Goal: Ask a question

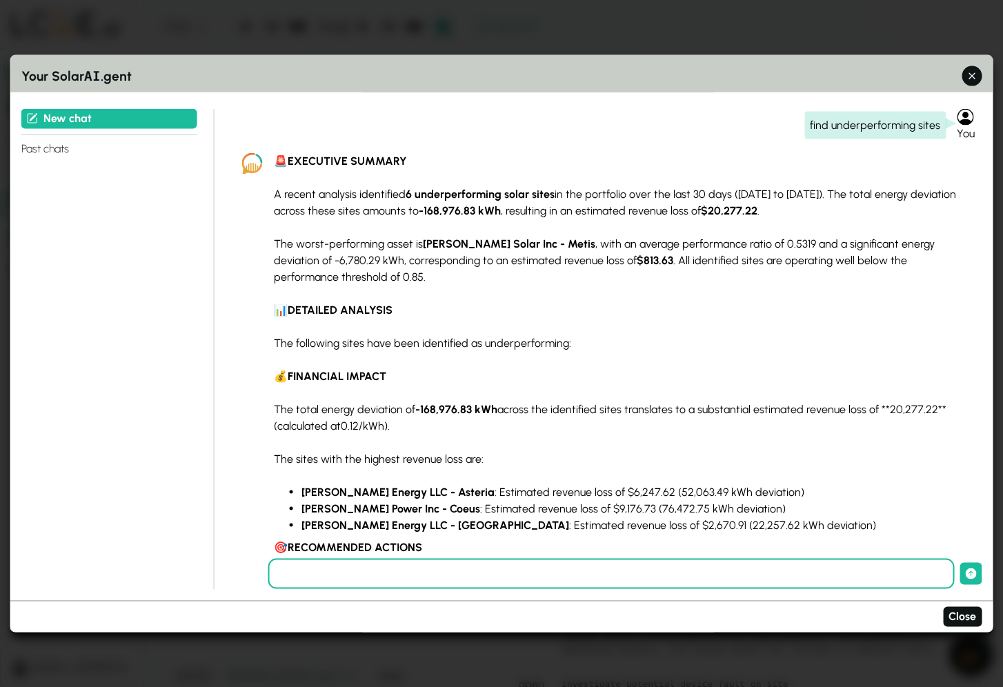
scroll to position [4844, 0]
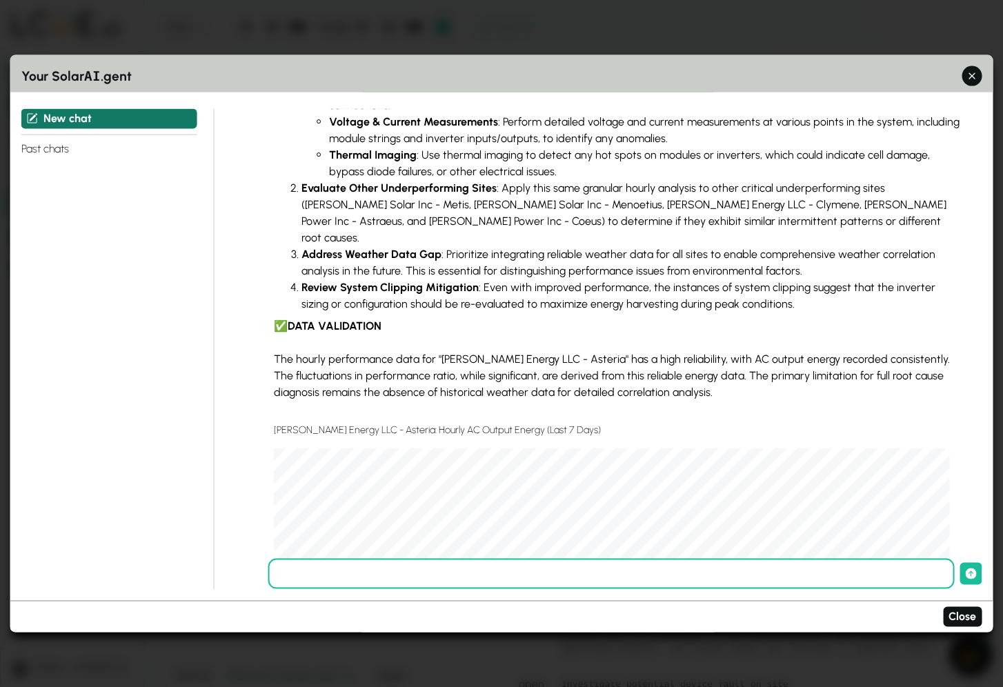
click at [60, 116] on button "New chat" at bounding box center [109, 118] width 176 height 20
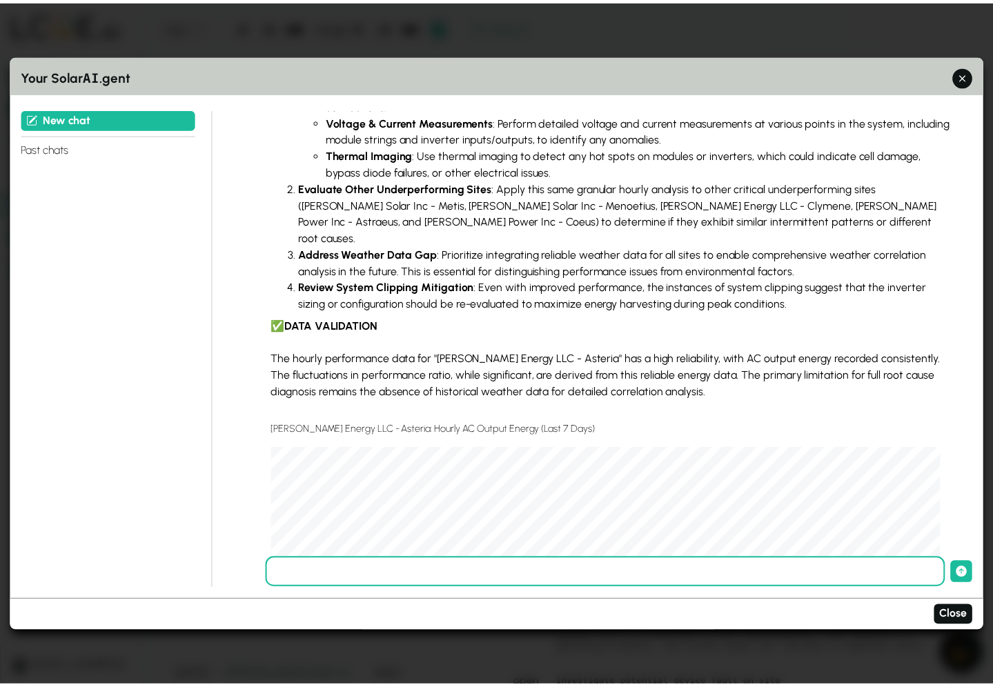
scroll to position [0, 0]
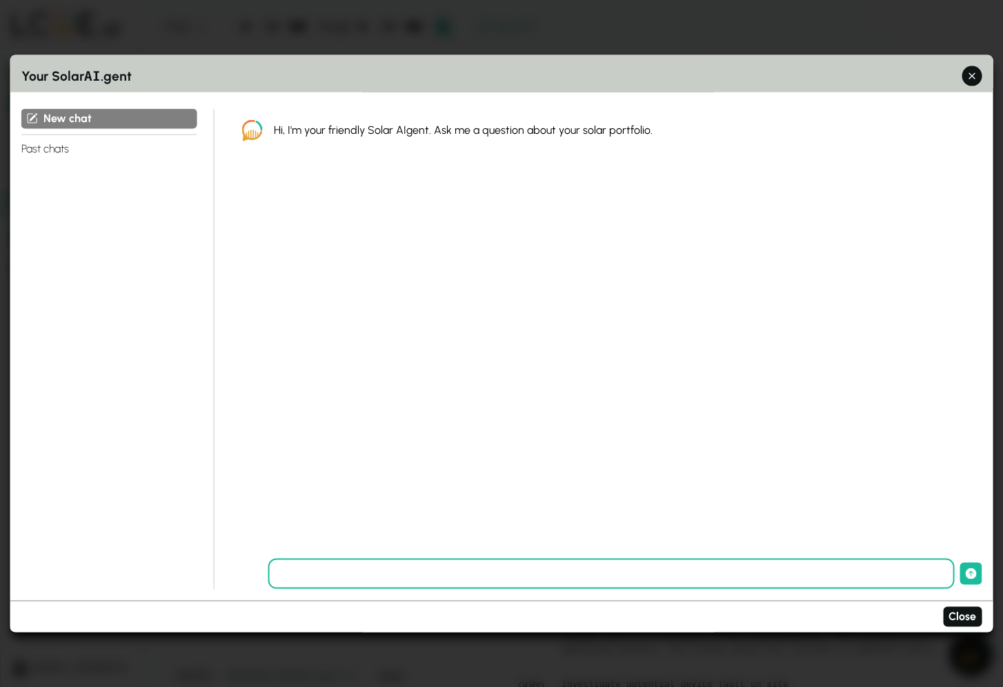
click at [972, 78] on icon "button" at bounding box center [973, 76] width 14 height 14
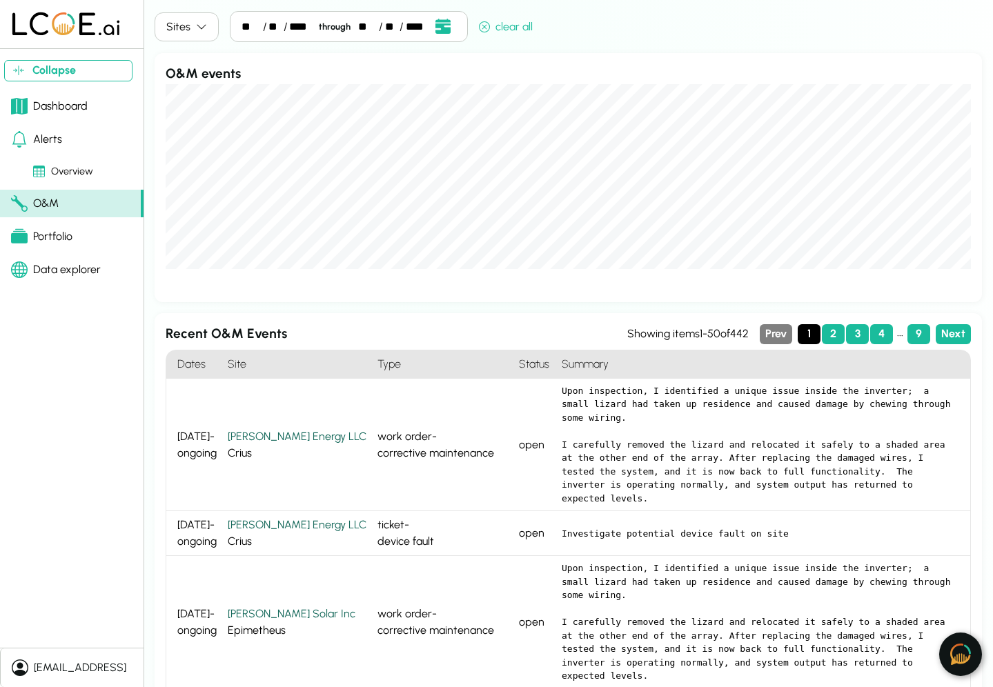
click at [967, 658] on img at bounding box center [960, 654] width 21 height 21
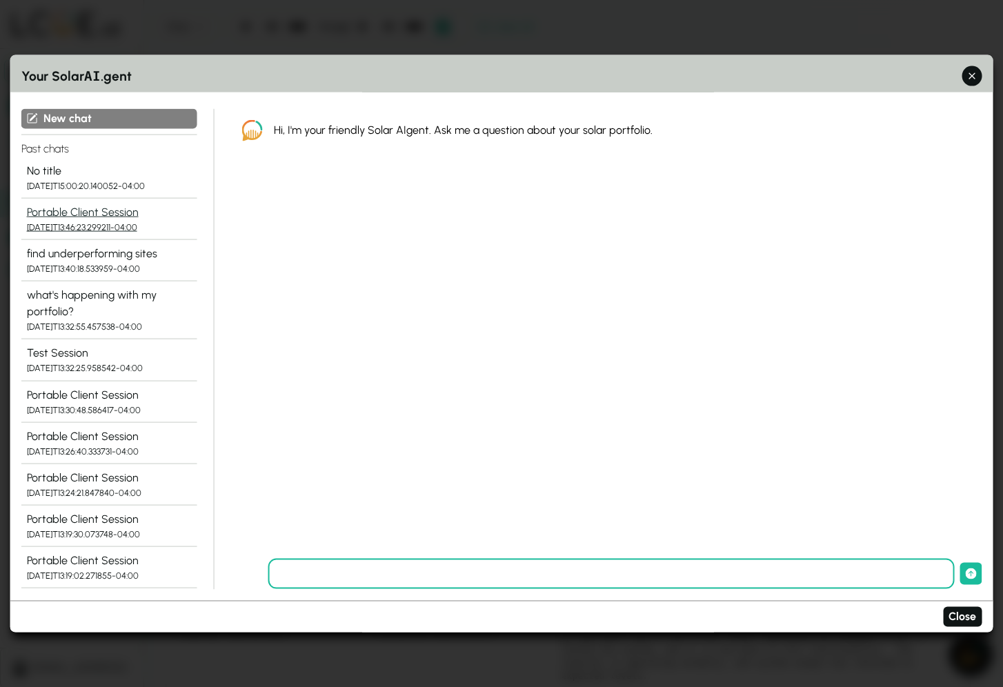
click at [117, 214] on div "Portable Client Session" at bounding box center [109, 212] width 165 height 17
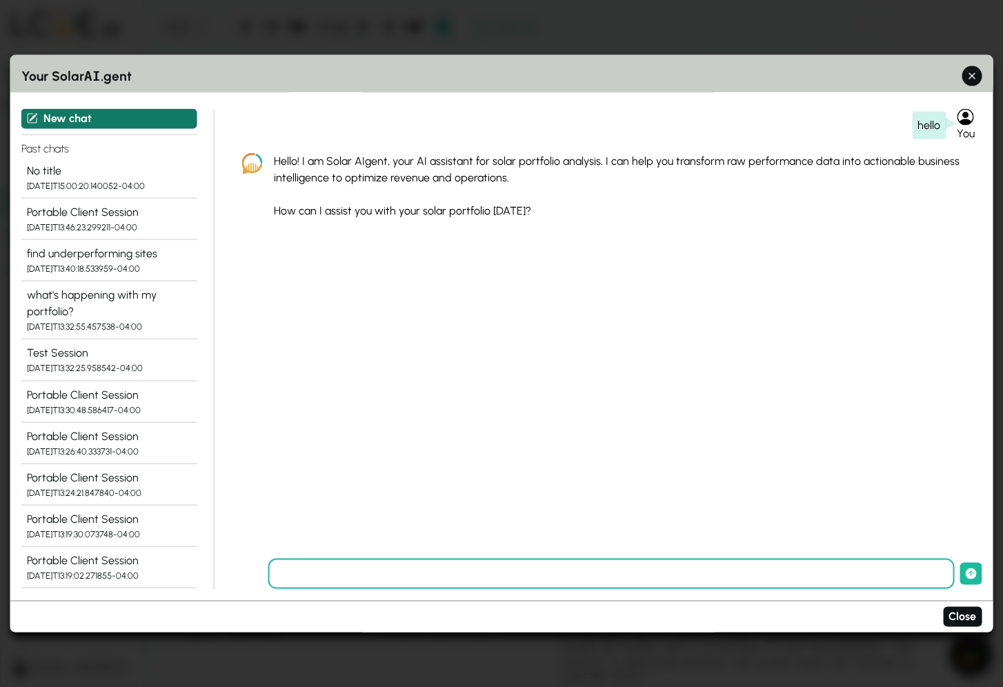
click at [72, 117] on button "New chat" at bounding box center [109, 118] width 176 height 20
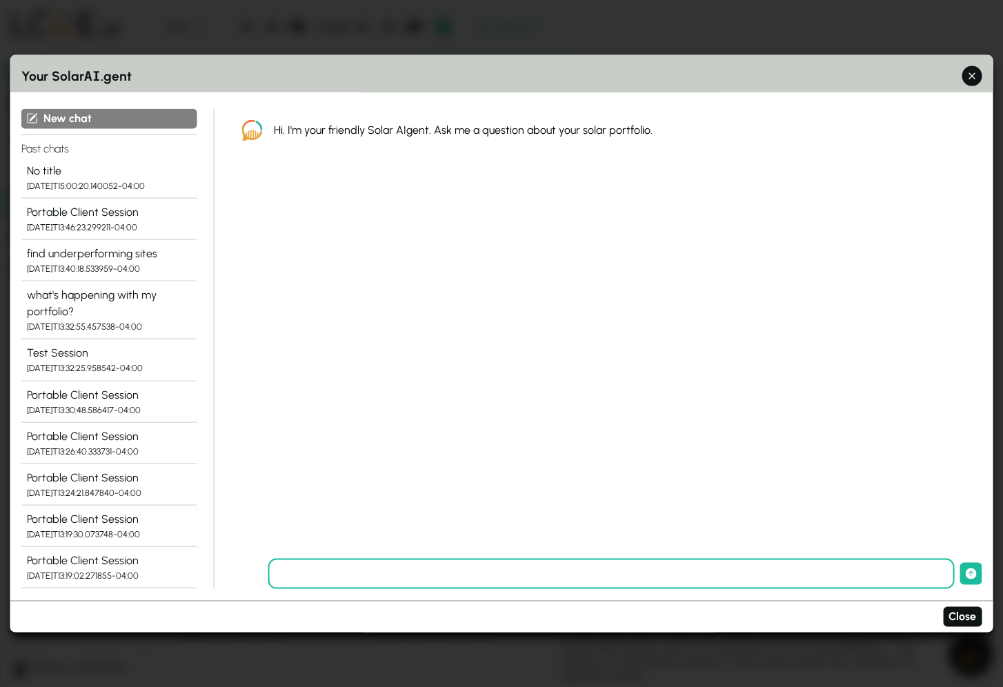
click at [581, 573] on input "text" at bounding box center [611, 574] width 687 height 30
type input "**********"
click at [960, 563] on button "submit" at bounding box center [971, 574] width 22 height 22
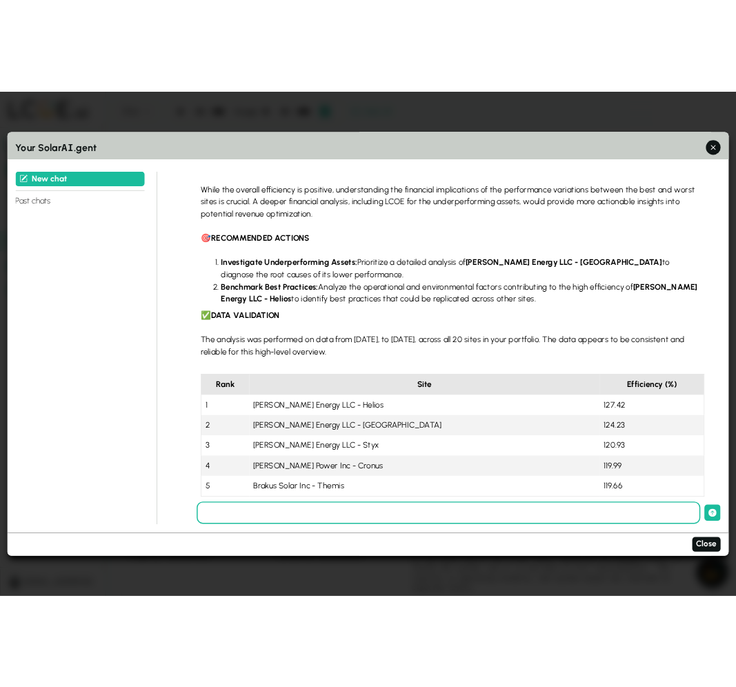
scroll to position [363, 0]
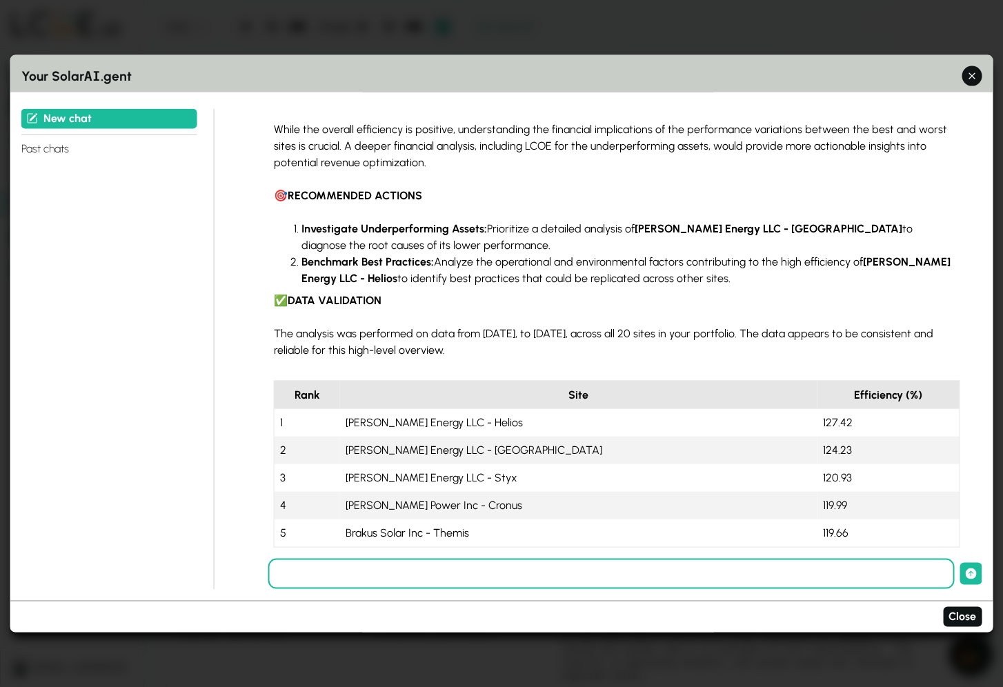
click at [729, 578] on input "text" at bounding box center [611, 574] width 687 height 30
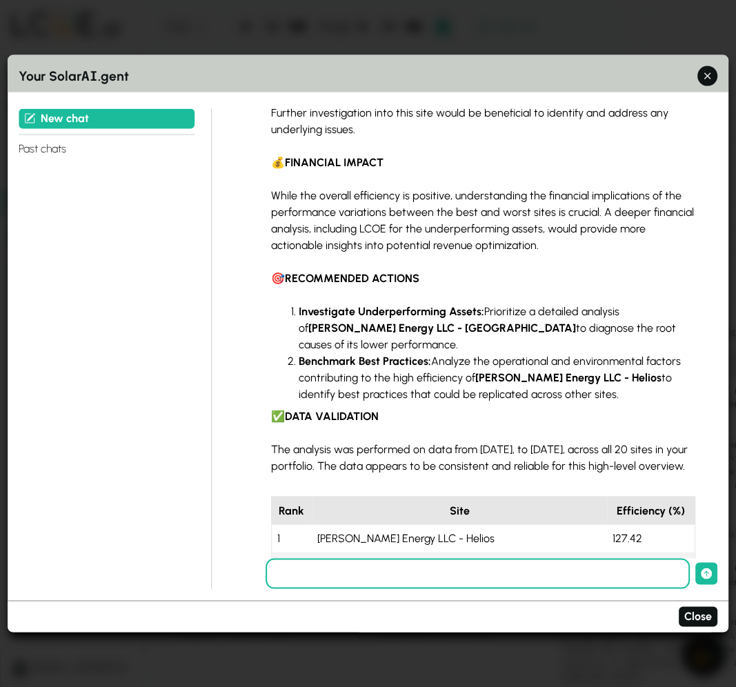
scroll to position [396, 0]
